Goal: Information Seeking & Learning: Learn about a topic

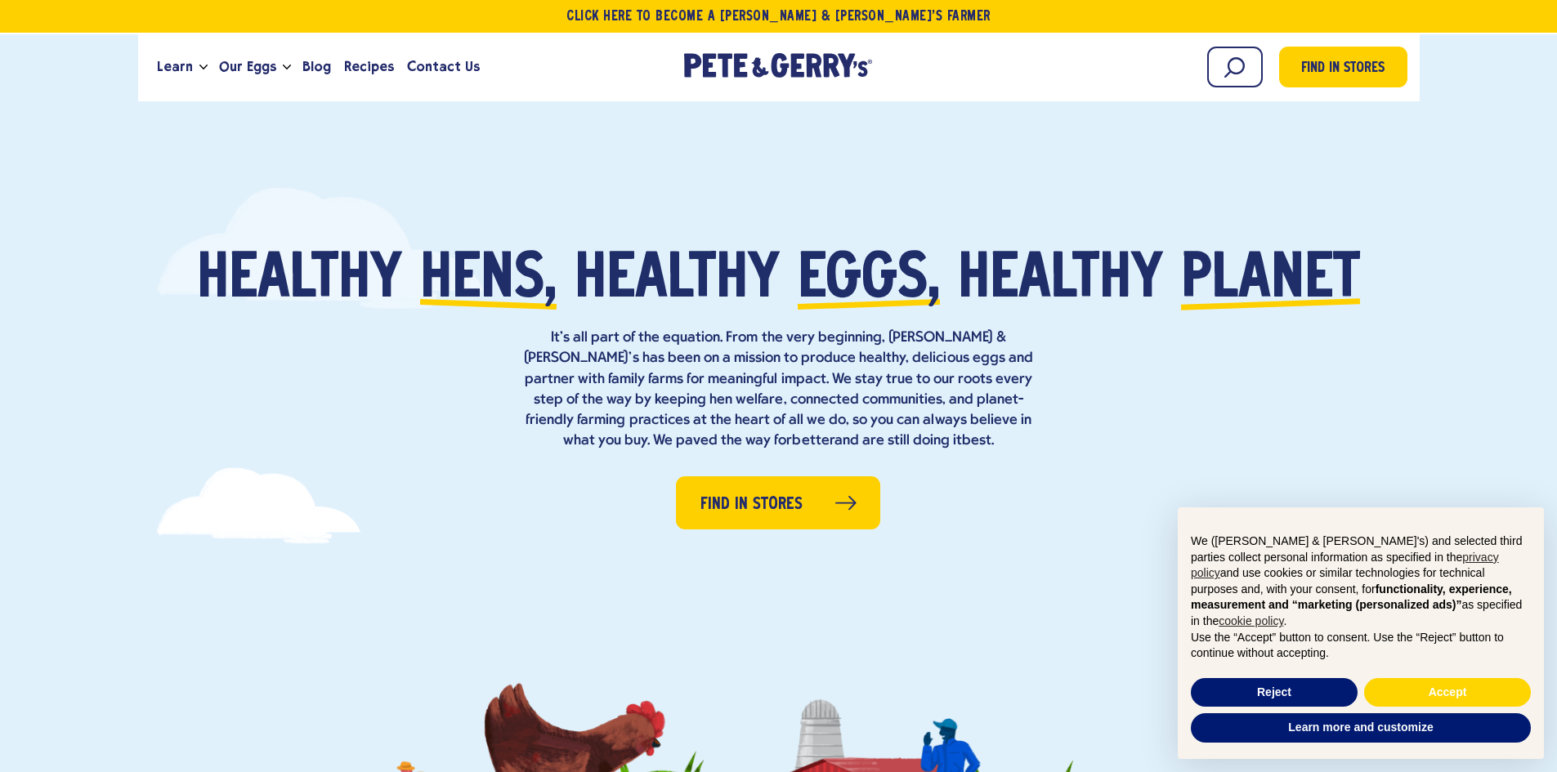
click at [1404, 430] on div "Healthy [GEOGRAPHIC_DATA], healthy eggs, healthy planet It’s all part of the eq…" at bounding box center [778, 350] width 1361 height 201
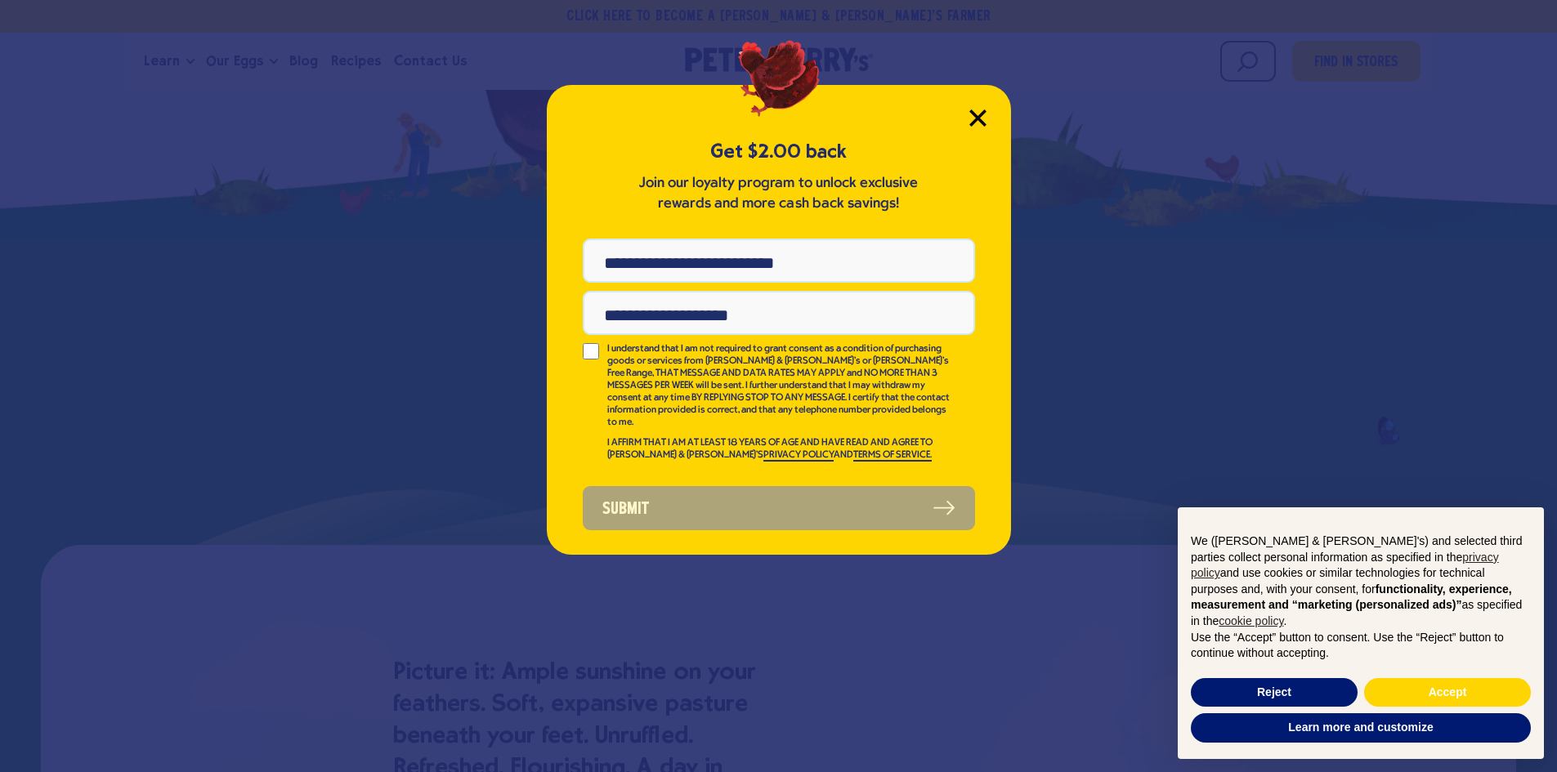
click at [974, 111] on icon "Close Modal" at bounding box center [977, 117] width 17 height 17
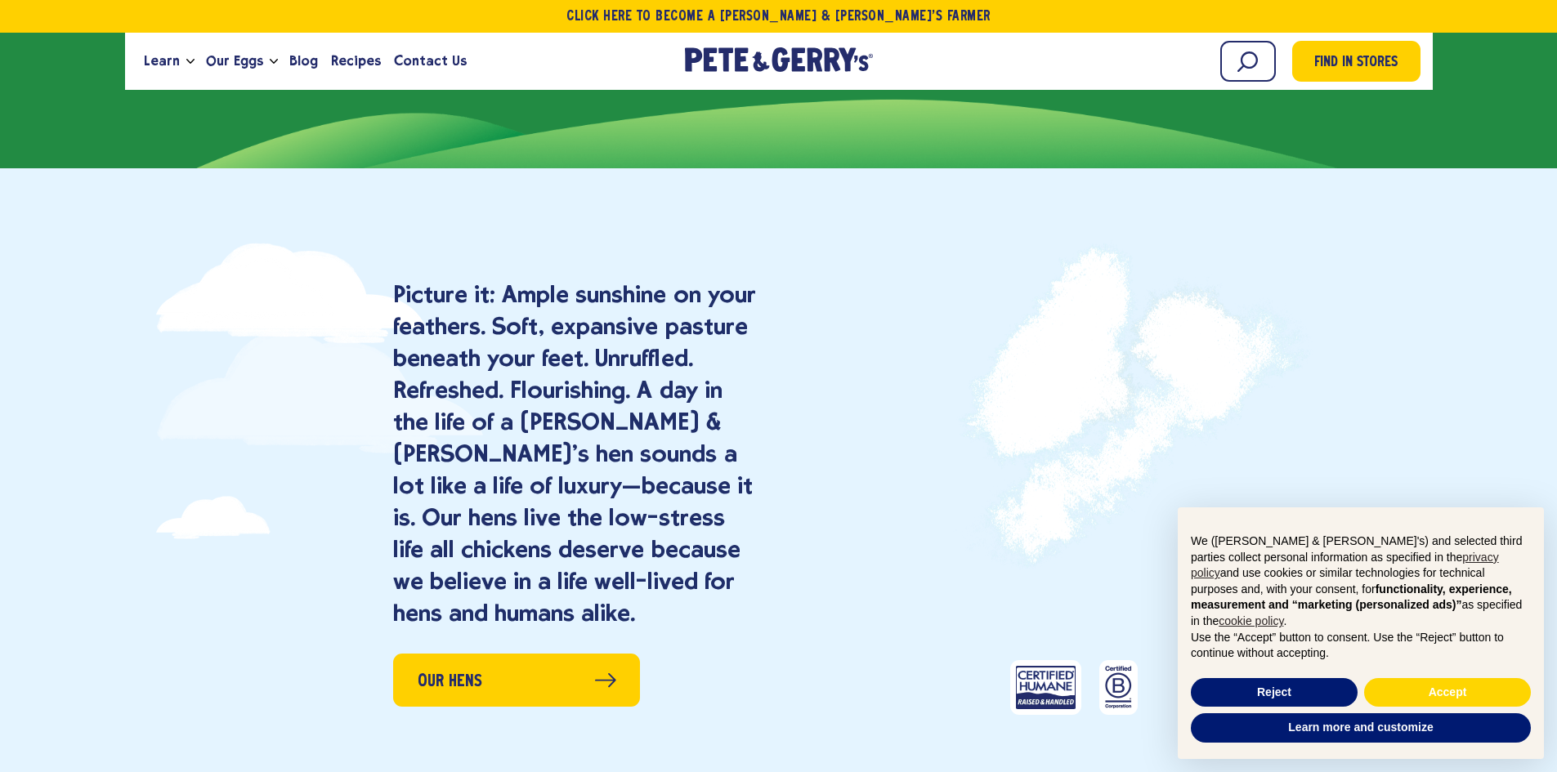
scroll to position [1057, 0]
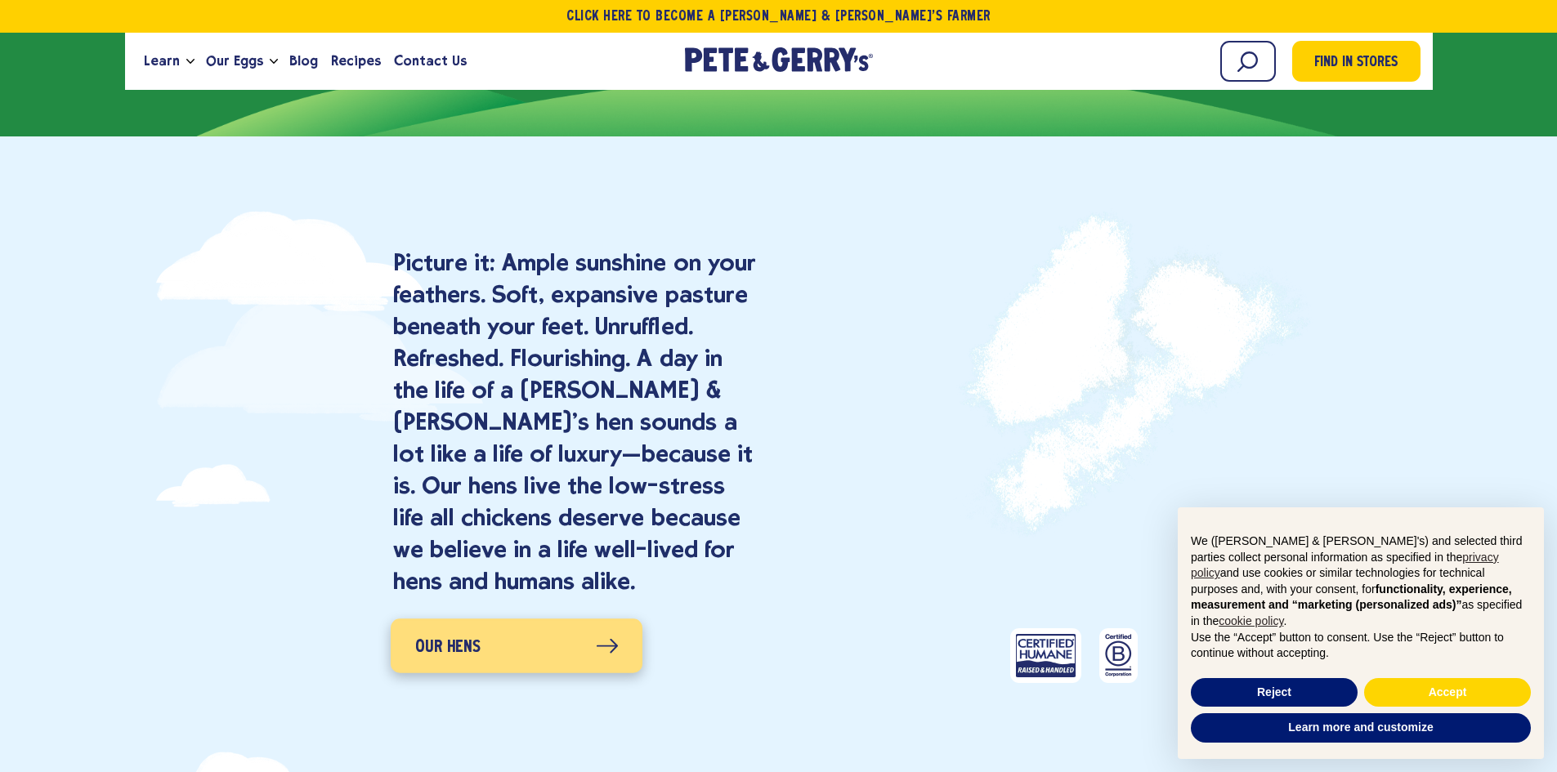
click at [601, 650] on icon at bounding box center [607, 646] width 22 height 16
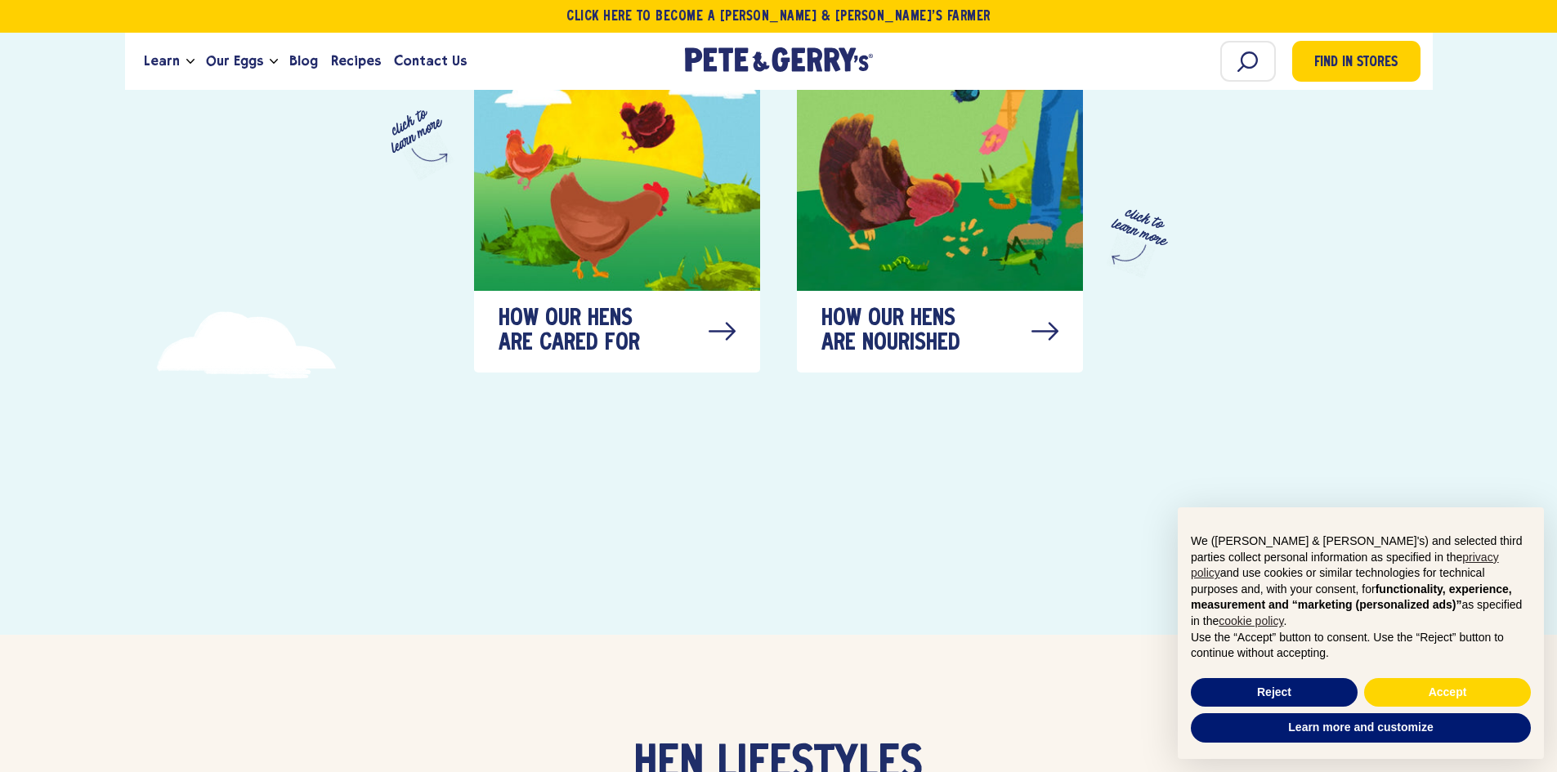
scroll to position [899, 0]
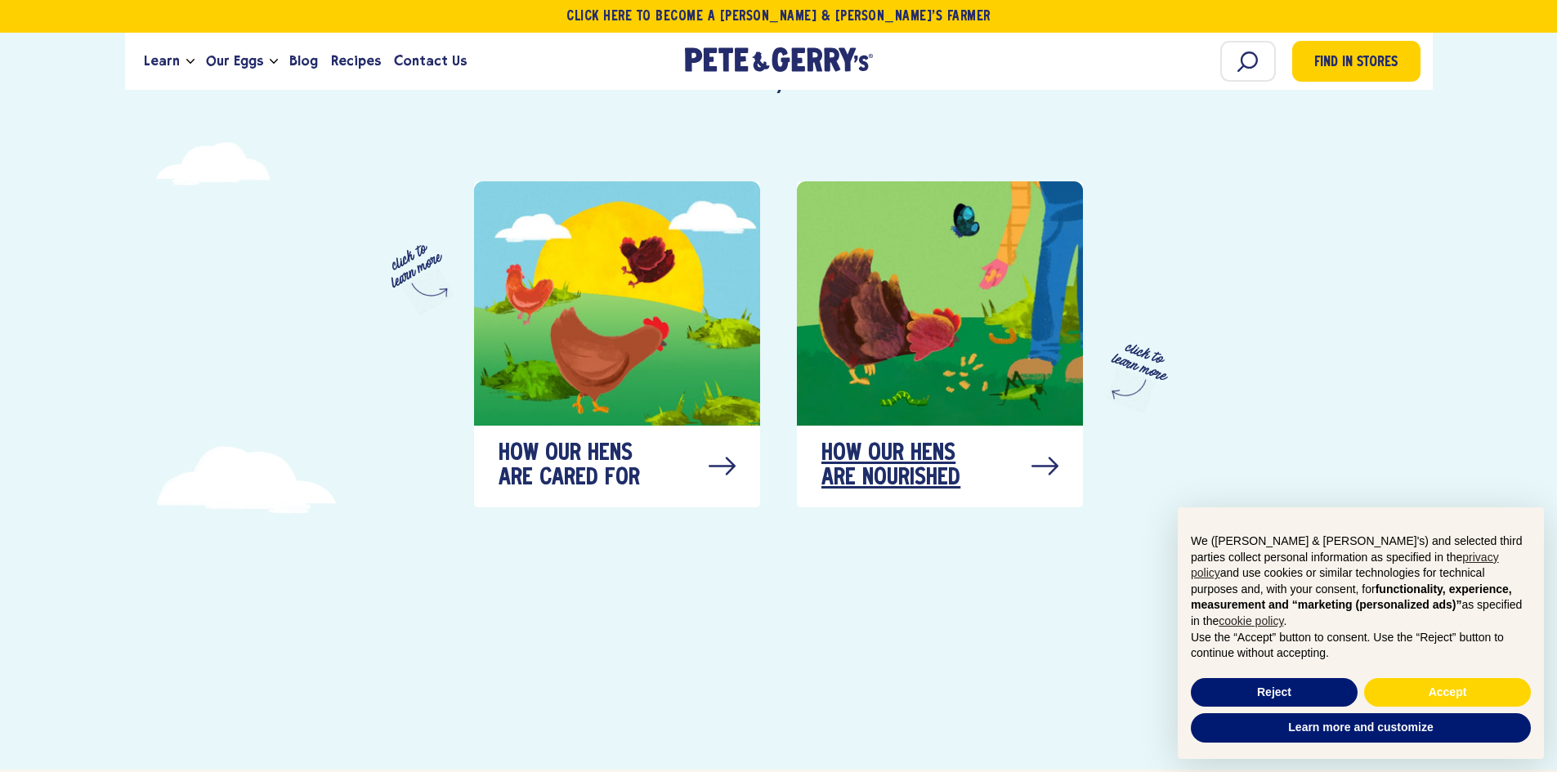
click at [970, 444] on span "How our hens are nourished" at bounding box center [902, 466] width 163 height 49
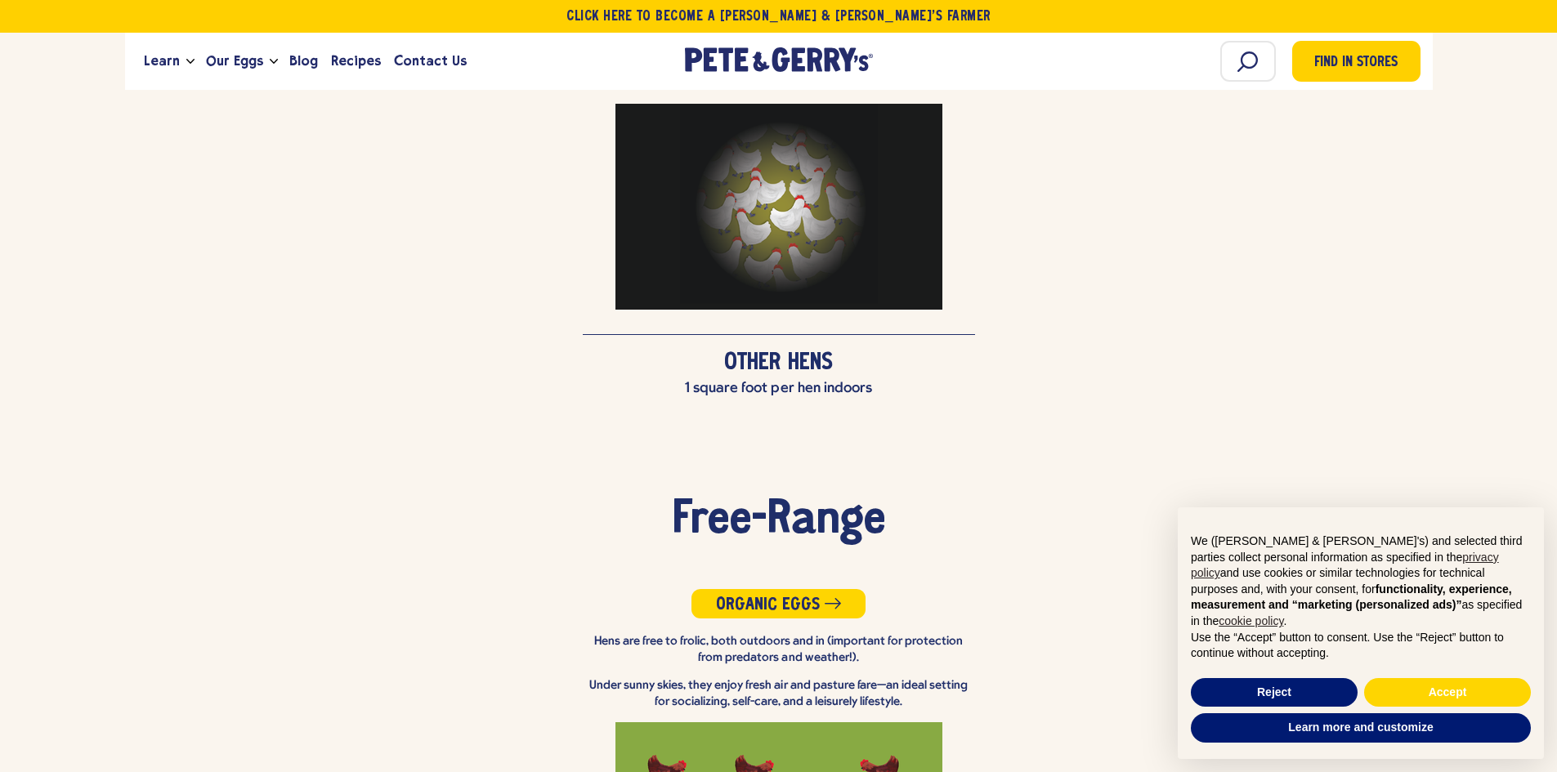
scroll to position [2955, 0]
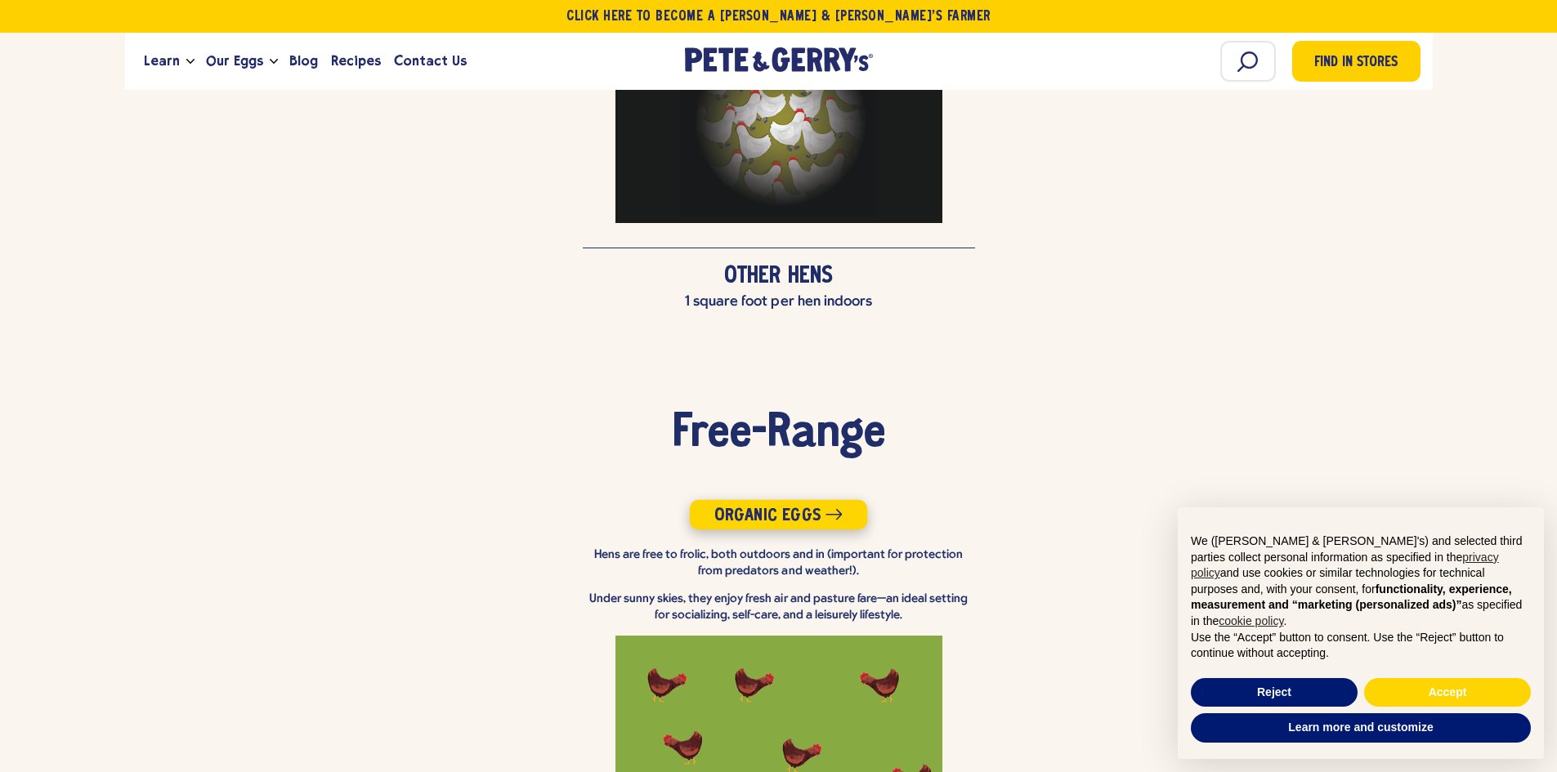
click at [757, 507] on span "Organic Eggs" at bounding box center [767, 516] width 106 height 18
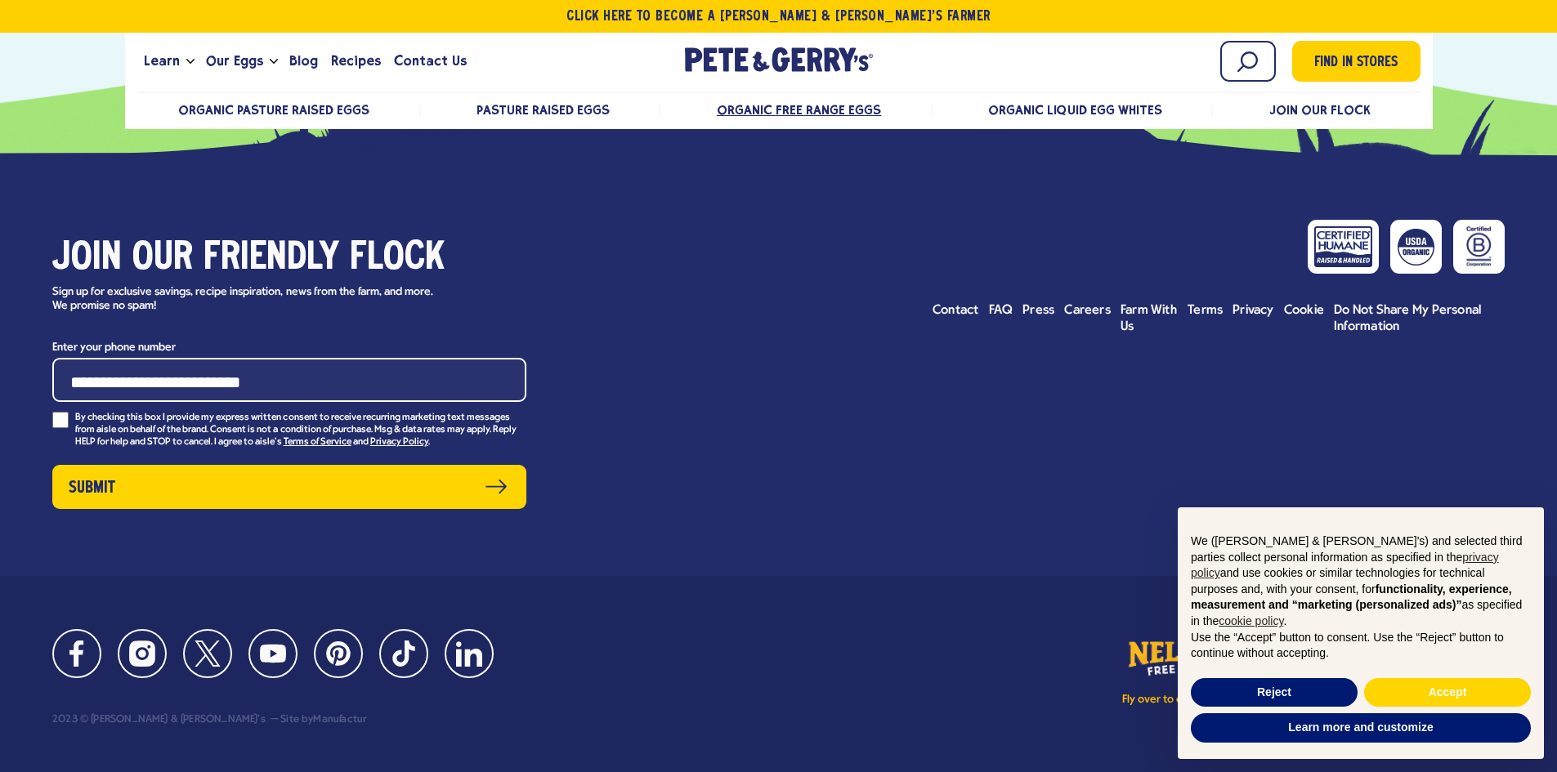
scroll to position [6866, 0]
